Goal: Information Seeking & Learning: Check status

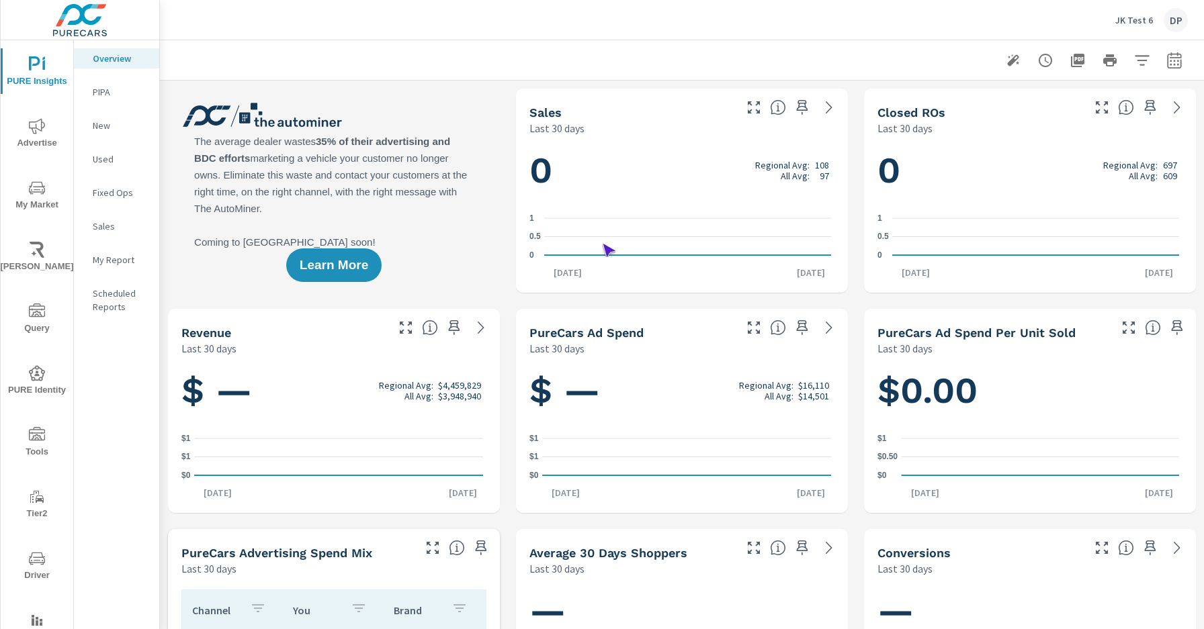
click at [34, 567] on span "Driver" at bounding box center [37, 567] width 64 height 33
